Goal: Submit feedback/report problem

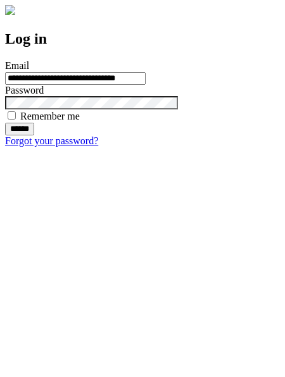
type input "**********"
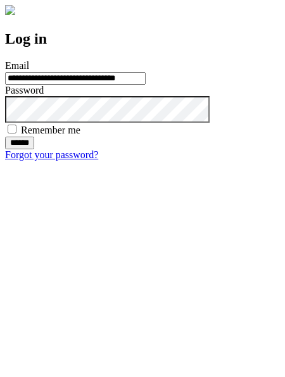
click at [34, 149] on input "******" at bounding box center [19, 143] width 29 height 13
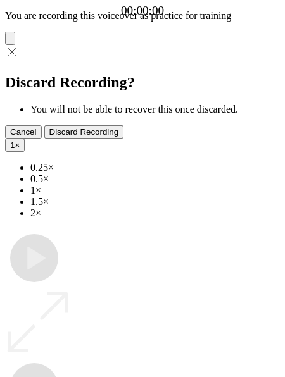
type input "**********"
